Goal: Transaction & Acquisition: Purchase product/service

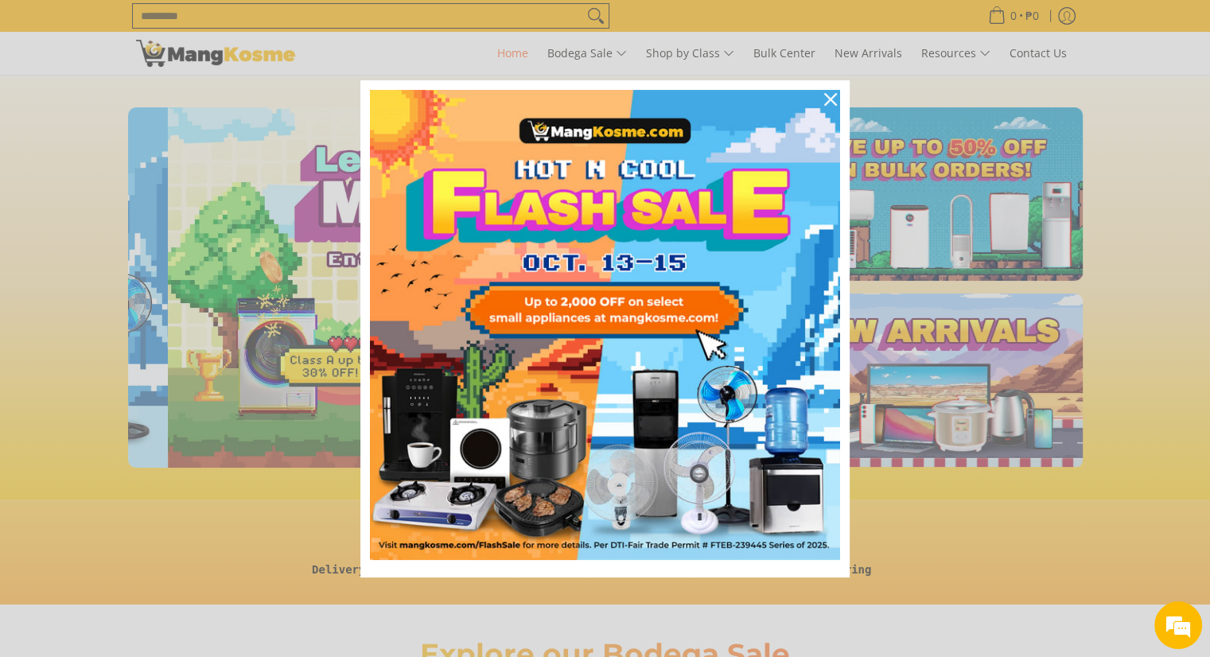
scroll to position [0, 632]
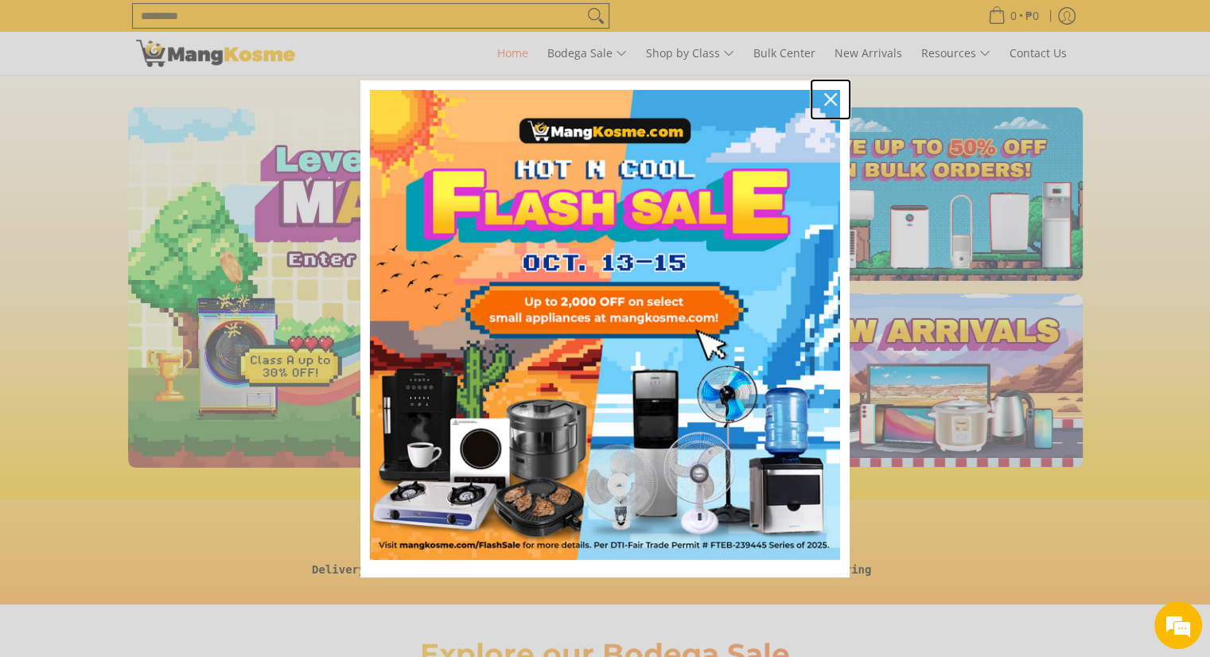
click at [833, 99] on icon "close icon" at bounding box center [830, 99] width 13 height 13
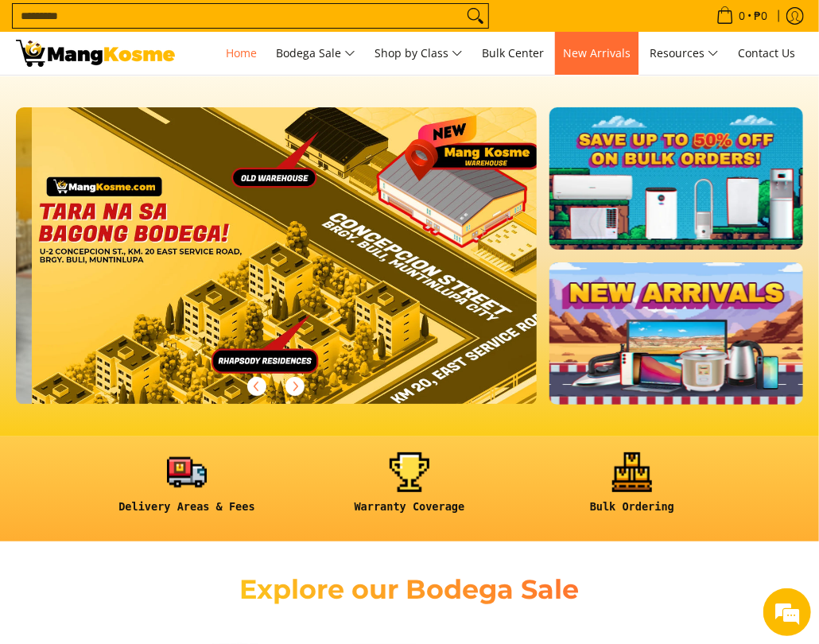
scroll to position [0, 2084]
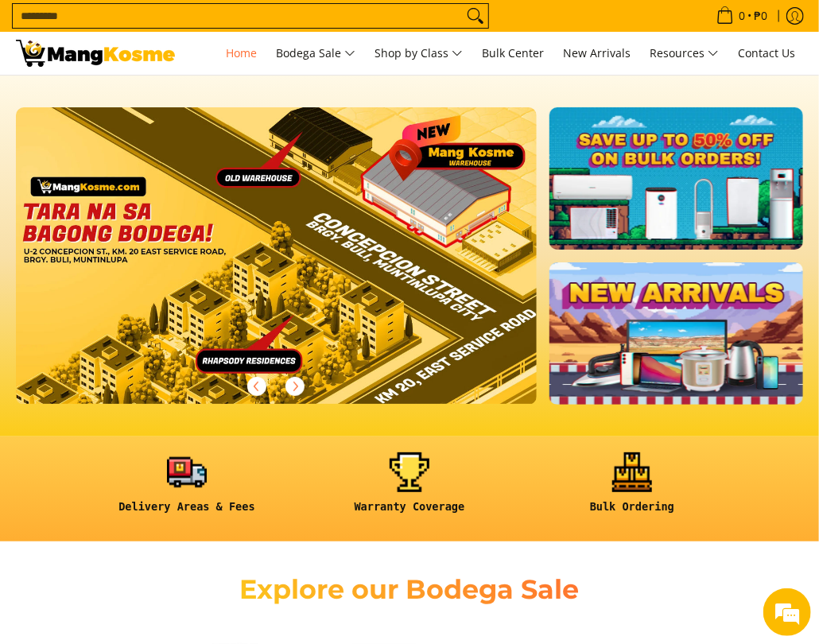
click at [105, 16] on input "Search..." at bounding box center [238, 16] width 450 height 24
type input "*"
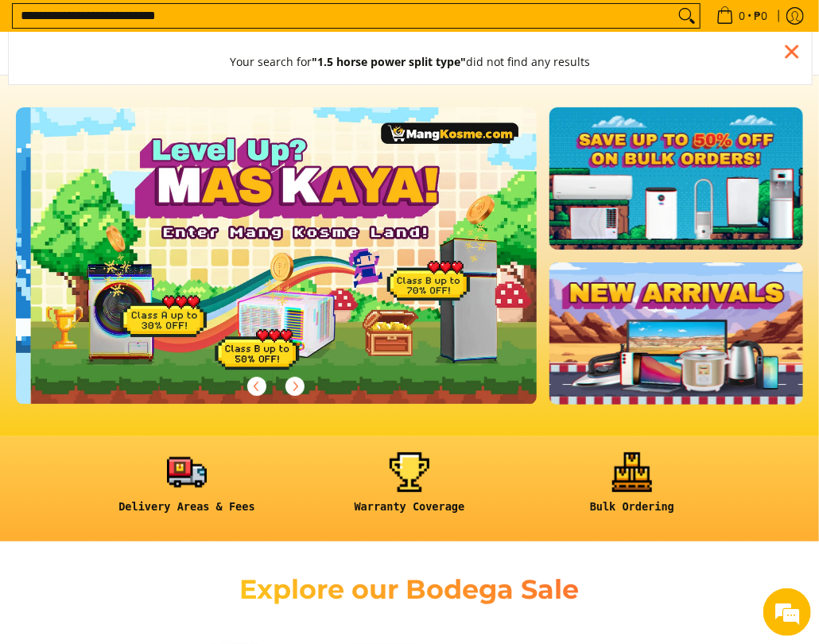
scroll to position [0, 521]
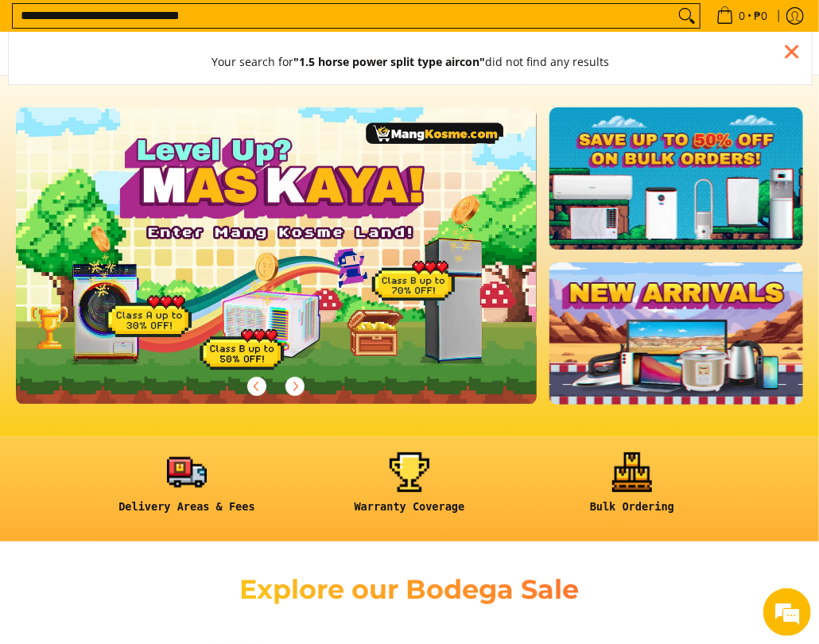
type input "**********"
click at [679, 14] on icon "Search" at bounding box center [686, 16] width 25 height 24
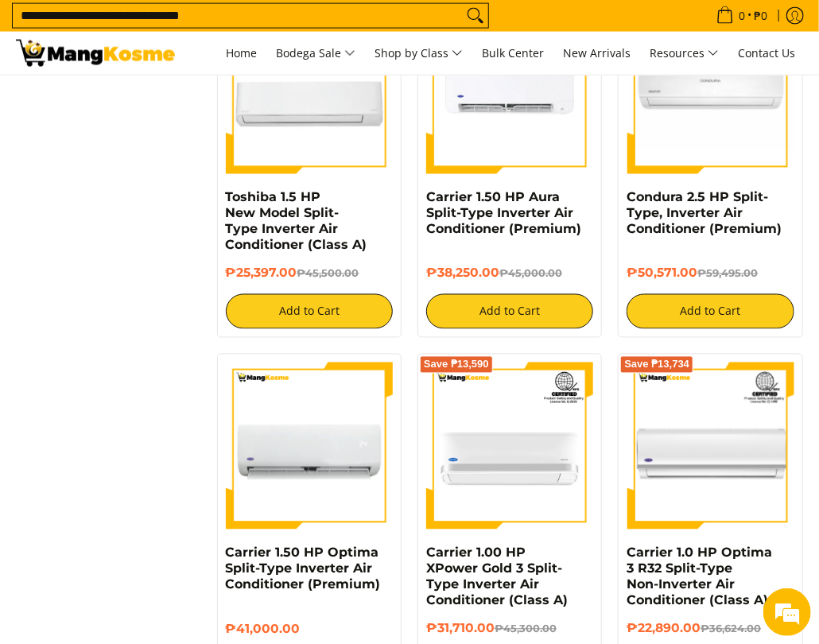
scroll to position [795, 0]
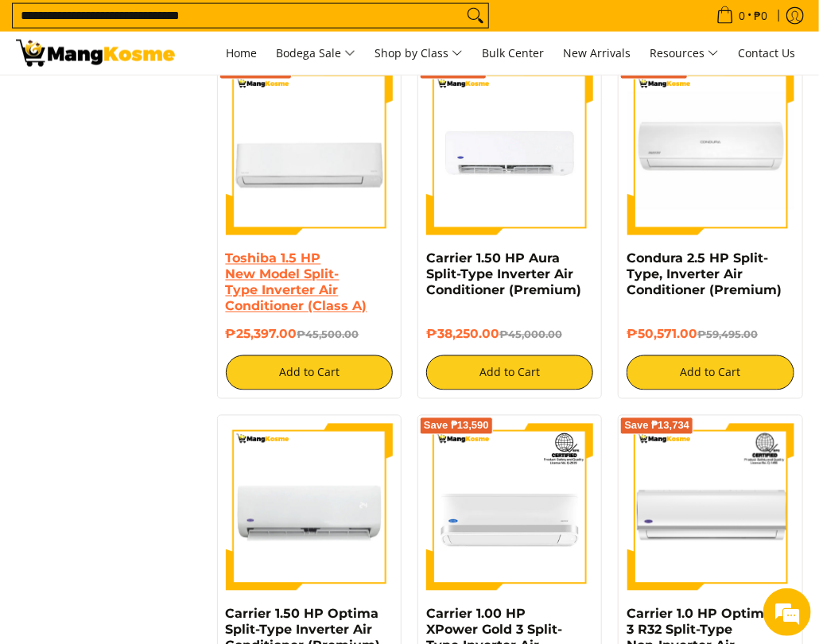
click at [288, 258] on link "Toshiba 1.5 HP New Model Split-Type Inverter Air Conditioner (Class A)" at bounding box center [297, 282] width 142 height 63
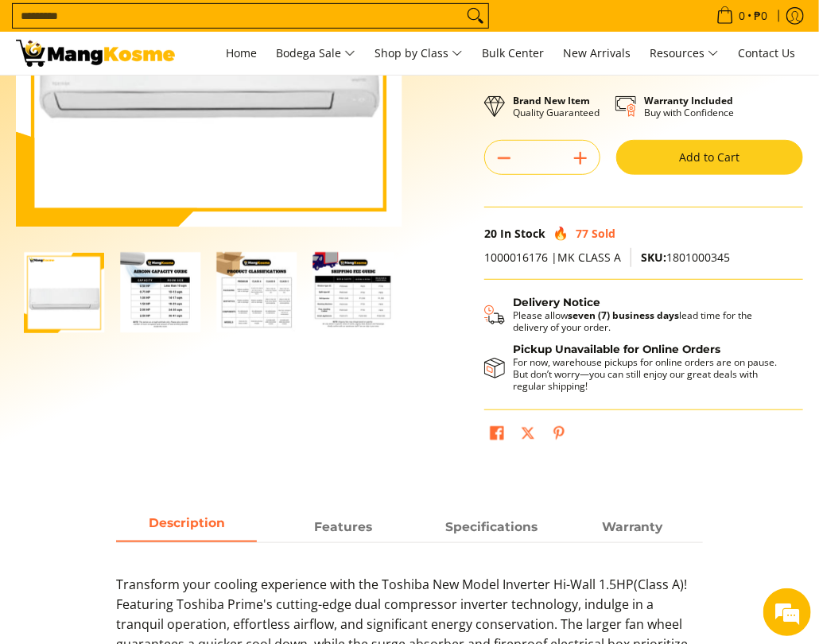
scroll to position [239, 0]
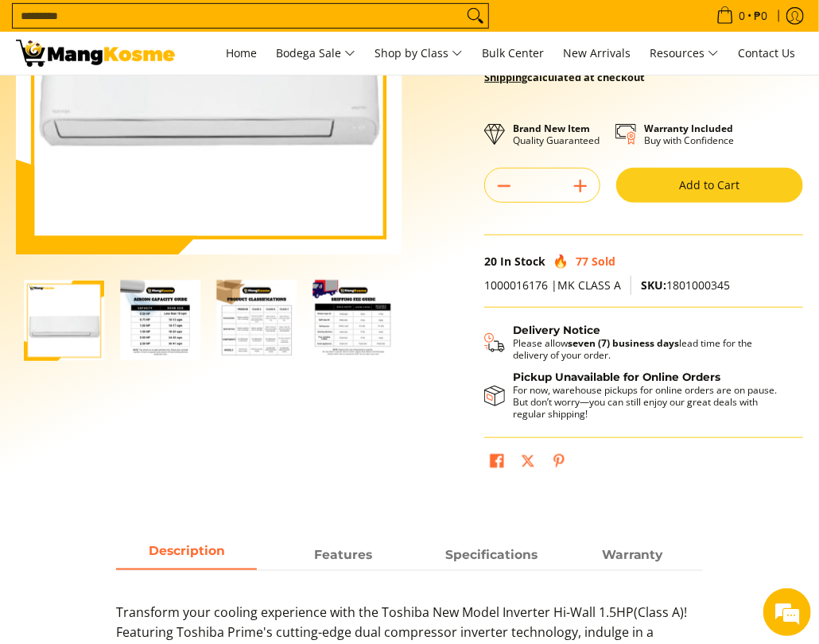
click at [144, 334] on img "Toshiba 1.5 HP New Model Split-Type Inverter Air Conditioner (Class A)-2" at bounding box center [160, 320] width 80 height 80
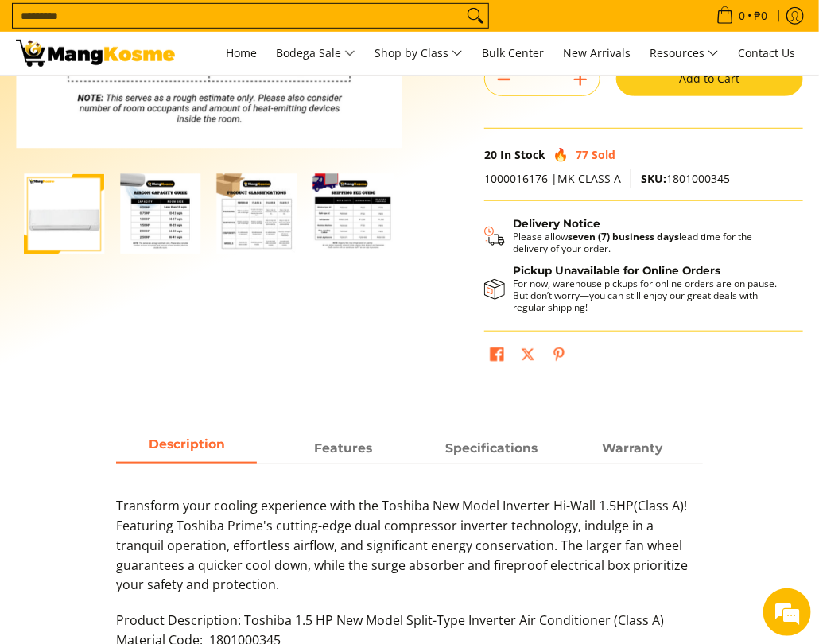
scroll to position [318, 0]
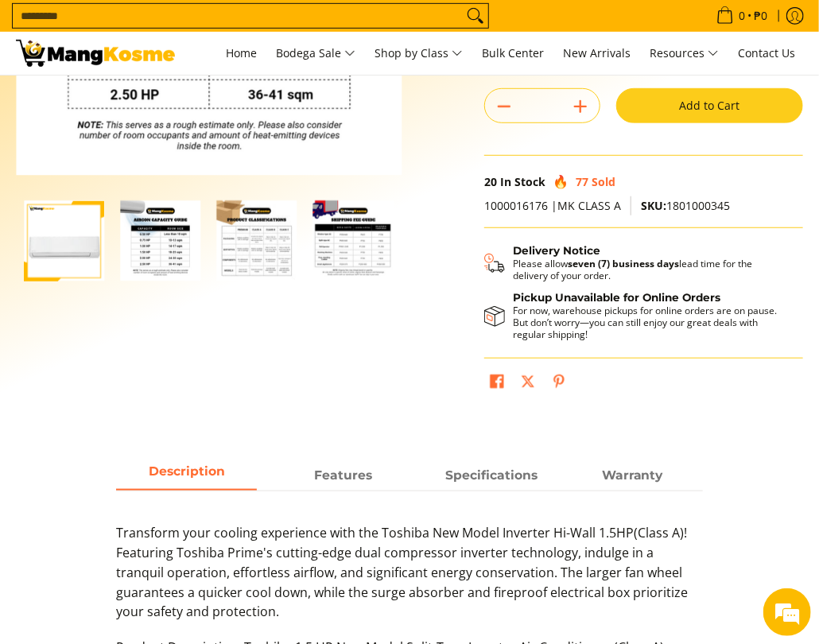
click at [254, 253] on img "Toshiba 1.5 HP New Model Split-Type Inverter Air Conditioner (Class A)-3" at bounding box center [257, 240] width 80 height 80
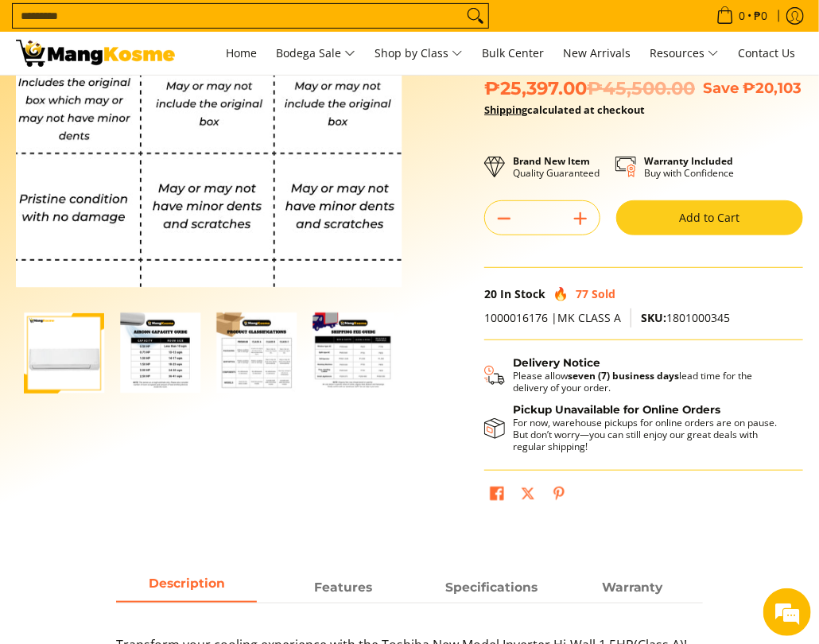
scroll to position [239, 0]
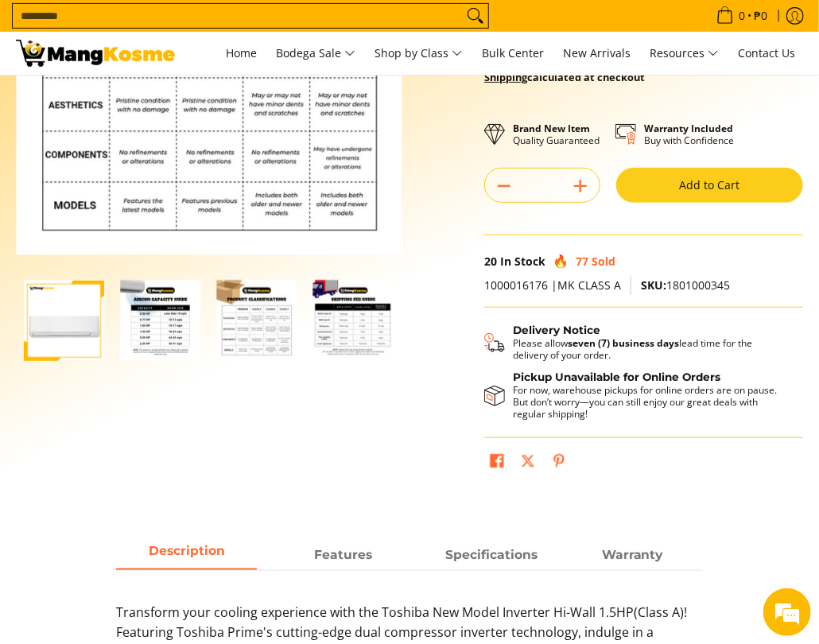
click at [329, 316] on img "mang-kosme-shipping-fee-guide-infographic" at bounding box center [353, 320] width 80 height 80
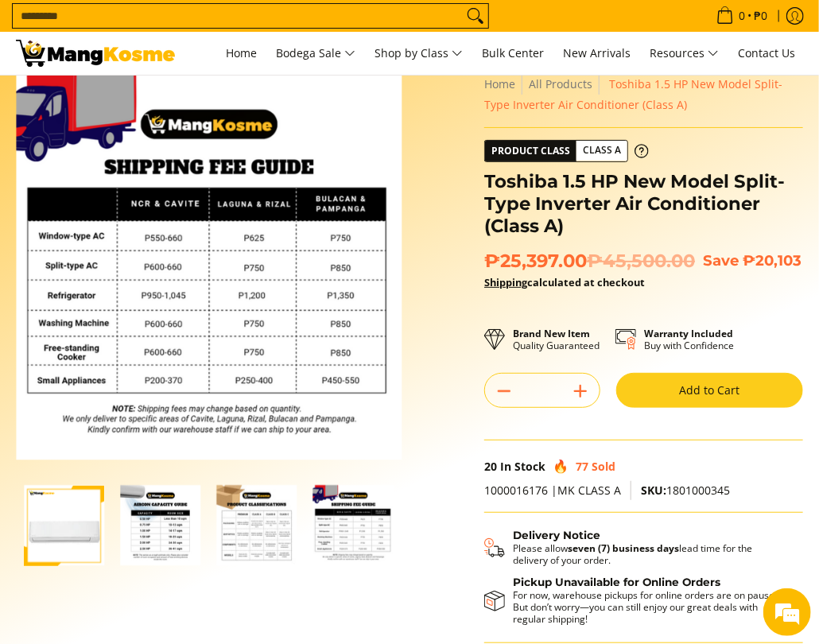
scroll to position [0, 0]
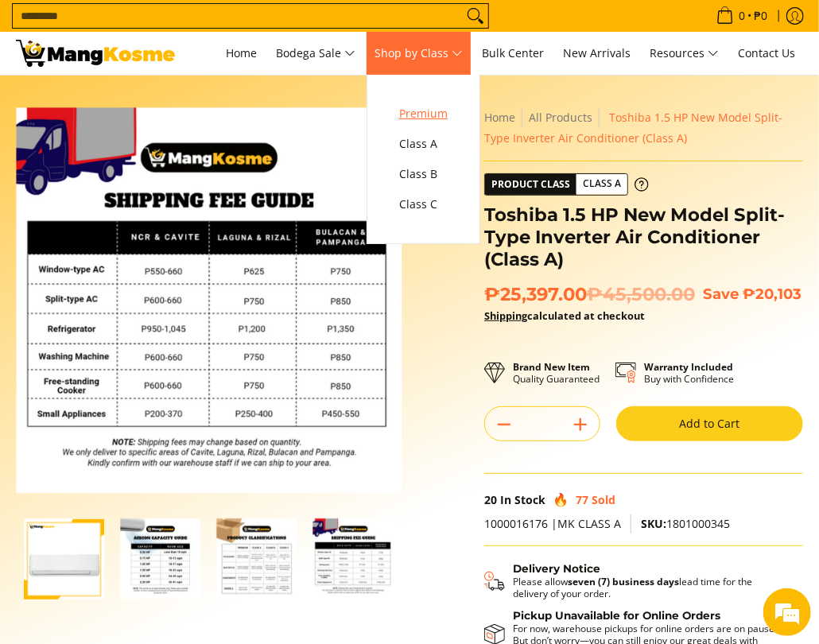
click at [432, 113] on span "Premium" at bounding box center [423, 114] width 49 height 20
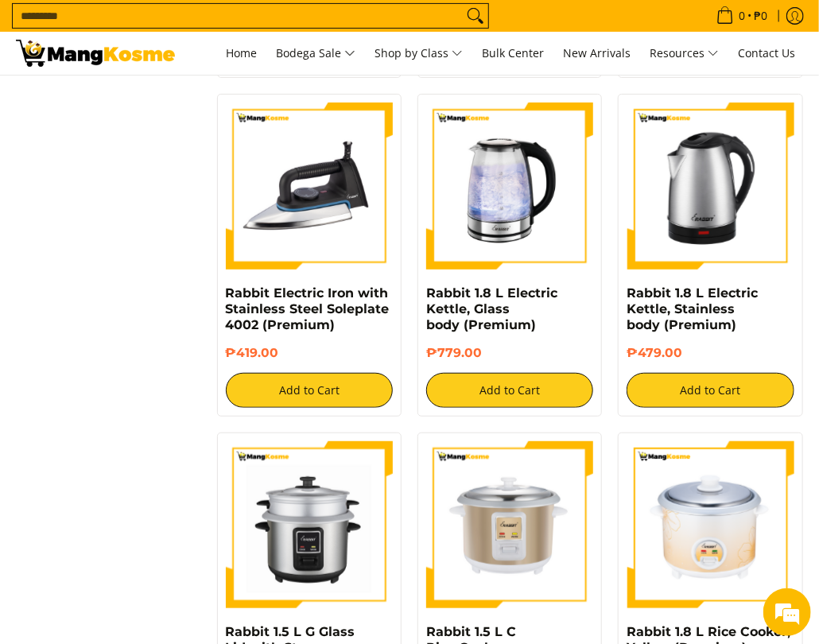
scroll to position [1826, 0]
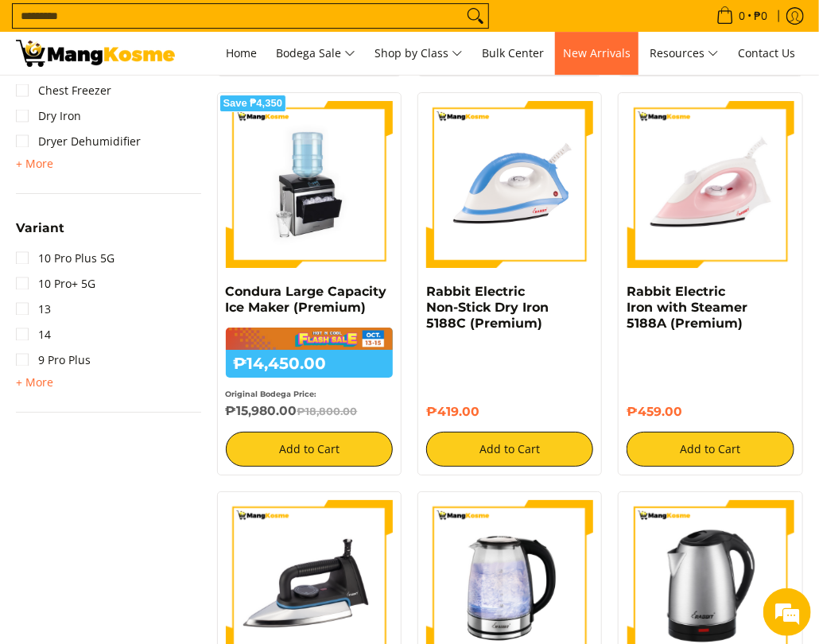
click at [604, 57] on span "New Arrivals" at bounding box center [597, 52] width 68 height 15
